Goal: Check status: Check status

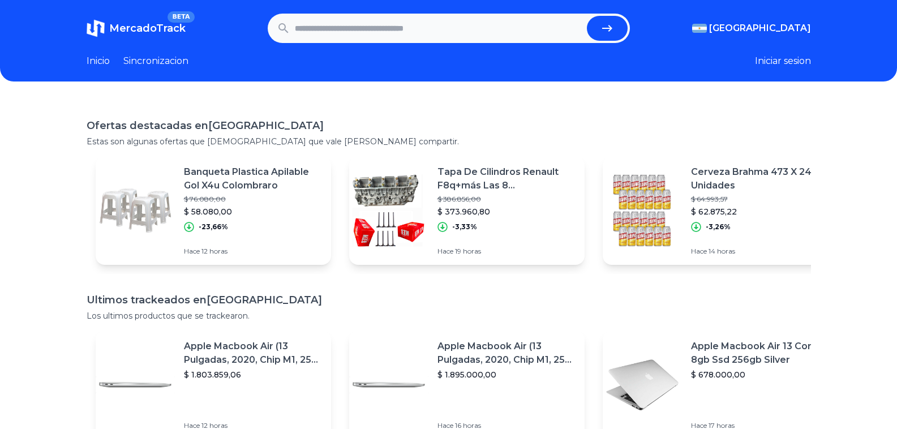
paste input "**********"
click at [587, 16] on button "submit" at bounding box center [607, 28] width 41 height 25
type input "**********"
